Goal: Find specific page/section: Find specific page/section

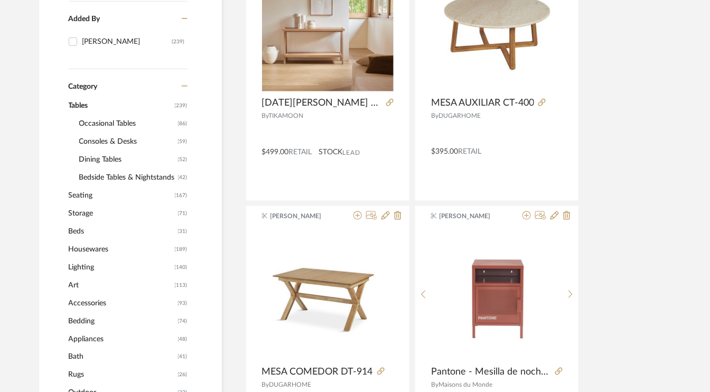
scroll to position [317, 0]
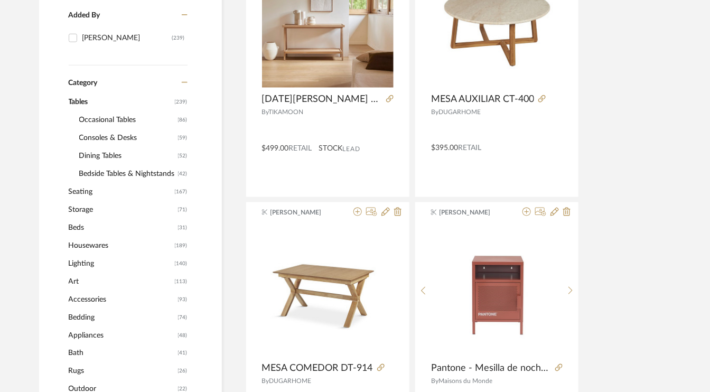
click at [84, 226] on span "Beds" at bounding box center [122, 228] width 107 height 18
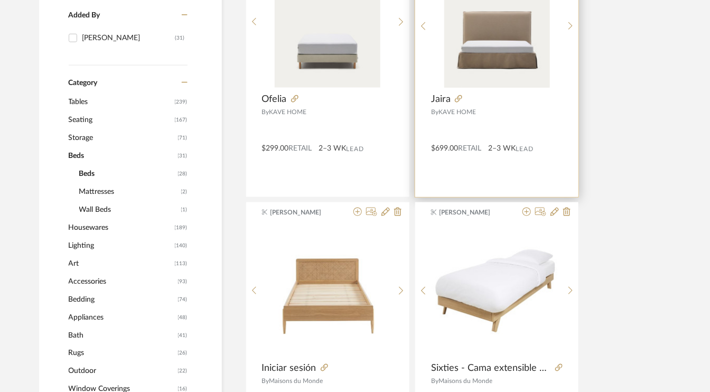
click at [513, 62] on img "0" at bounding box center [497, 22] width 106 height 132
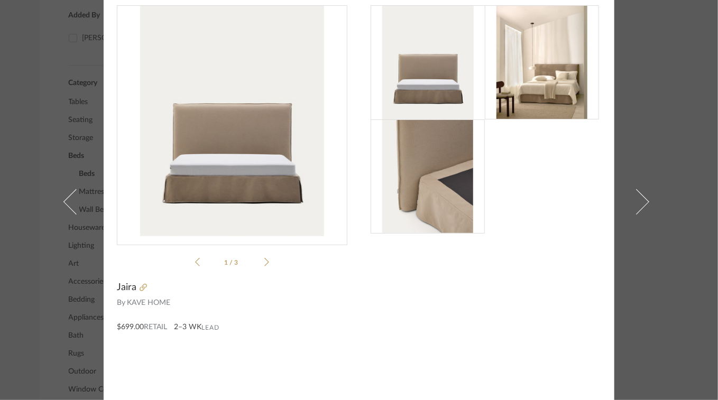
scroll to position [53, 0]
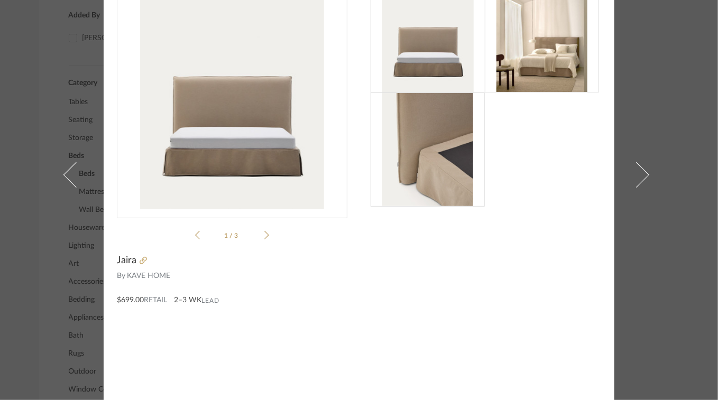
click at [264, 233] on icon at bounding box center [266, 235] width 5 height 10
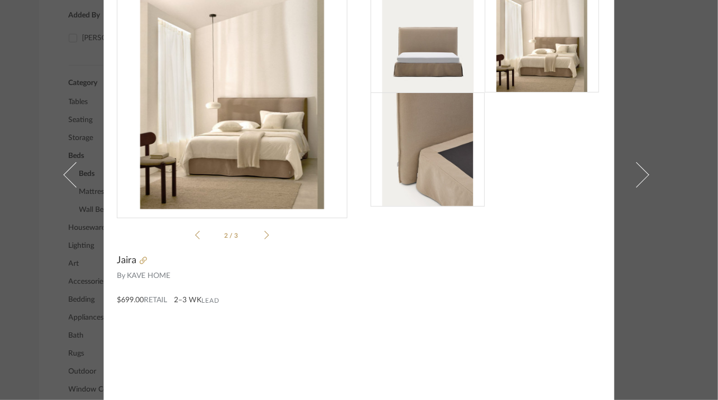
click at [264, 234] on icon at bounding box center [266, 235] width 5 height 10
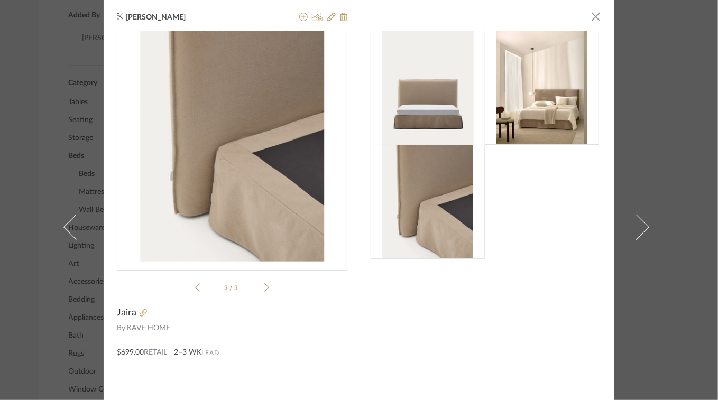
scroll to position [0, 0]
click at [593, 18] on span "button" at bounding box center [595, 16] width 21 height 21
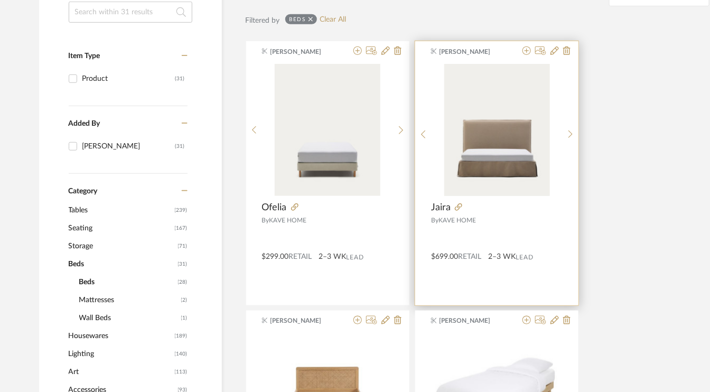
scroll to position [211, 0]
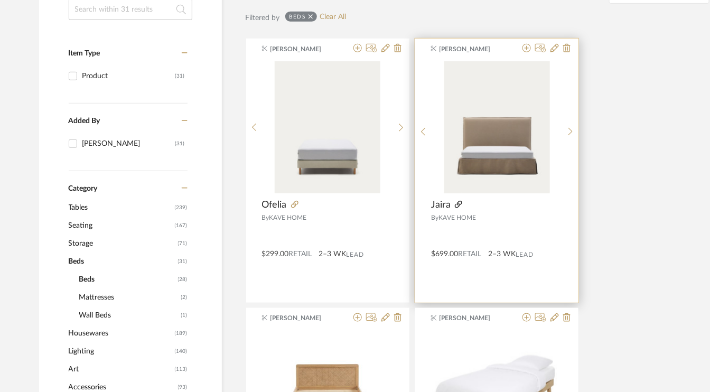
click at [457, 204] on icon at bounding box center [458, 204] width 7 height 7
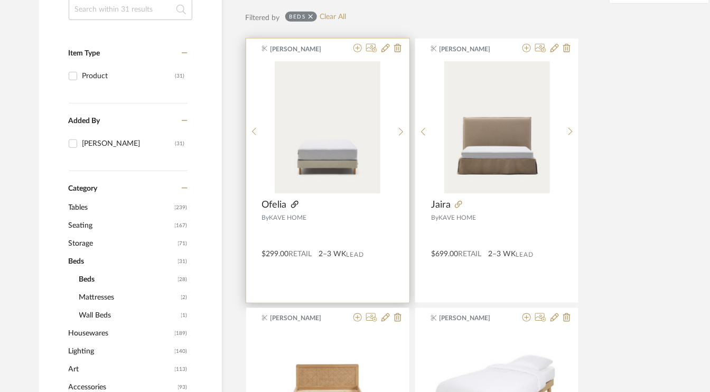
click at [296, 203] on icon at bounding box center [294, 204] width 7 height 7
